Goal: Task Accomplishment & Management: Complete application form

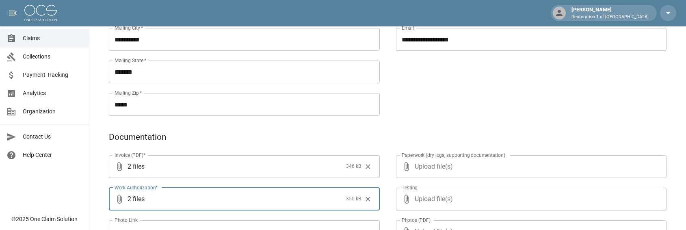
scroll to position [406, 0]
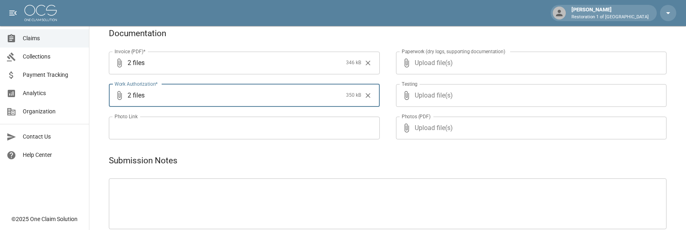
click at [443, 60] on span "Upload file(s)" at bounding box center [529, 63] width 230 height 23
click at [443, 60] on input "Upload file(s)" at bounding box center [529, 63] width 230 height 23
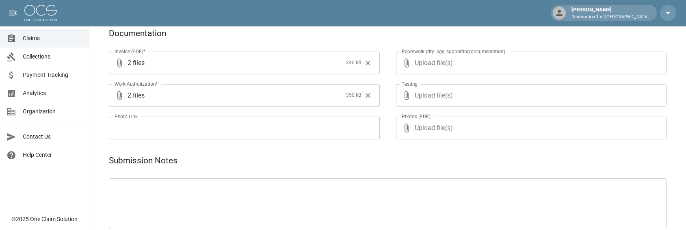
type input "**********"
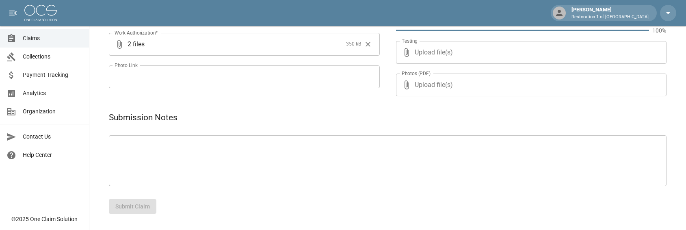
scroll to position [449, 0]
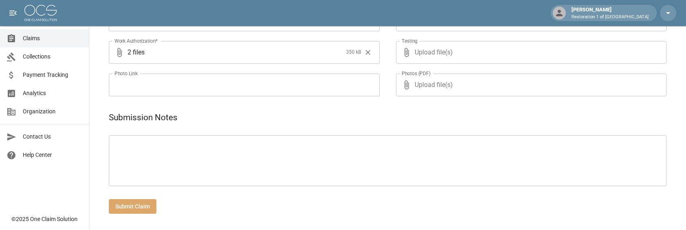
click at [144, 211] on button "Submit Claim" at bounding box center [132, 206] width 47 height 15
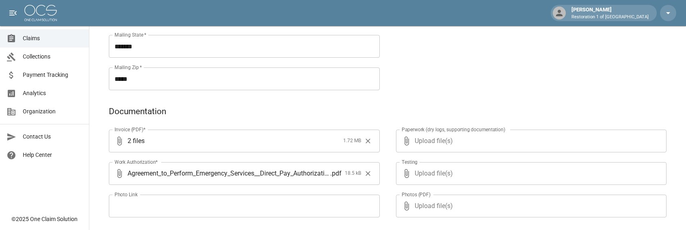
scroll to position [327, 0]
click at [441, 140] on span "Upload file(s)" at bounding box center [529, 141] width 230 height 23
click at [441, 140] on input "Upload file(s)" at bounding box center [529, 141] width 230 height 23
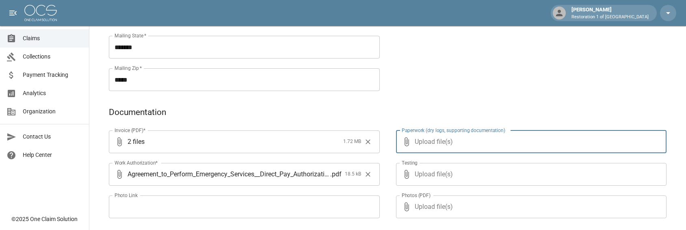
type input "**********"
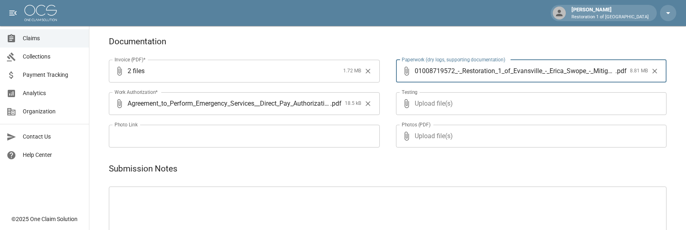
scroll to position [449, 0]
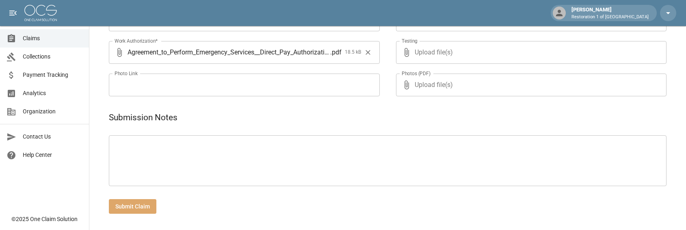
click at [144, 207] on button "Submit Claim" at bounding box center [132, 206] width 47 height 15
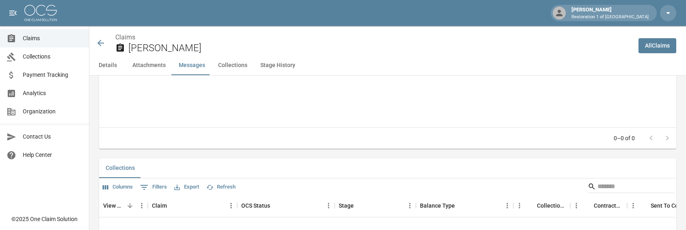
scroll to position [812, 0]
